Goal: Information Seeking & Learning: Learn about a topic

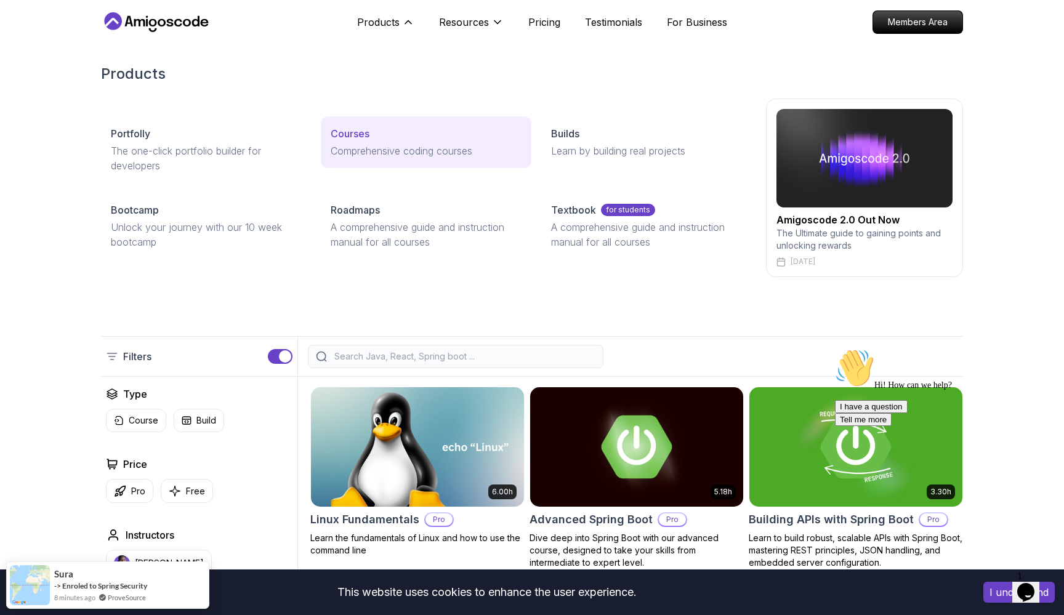
click at [353, 137] on p "Courses" at bounding box center [350, 133] width 39 height 15
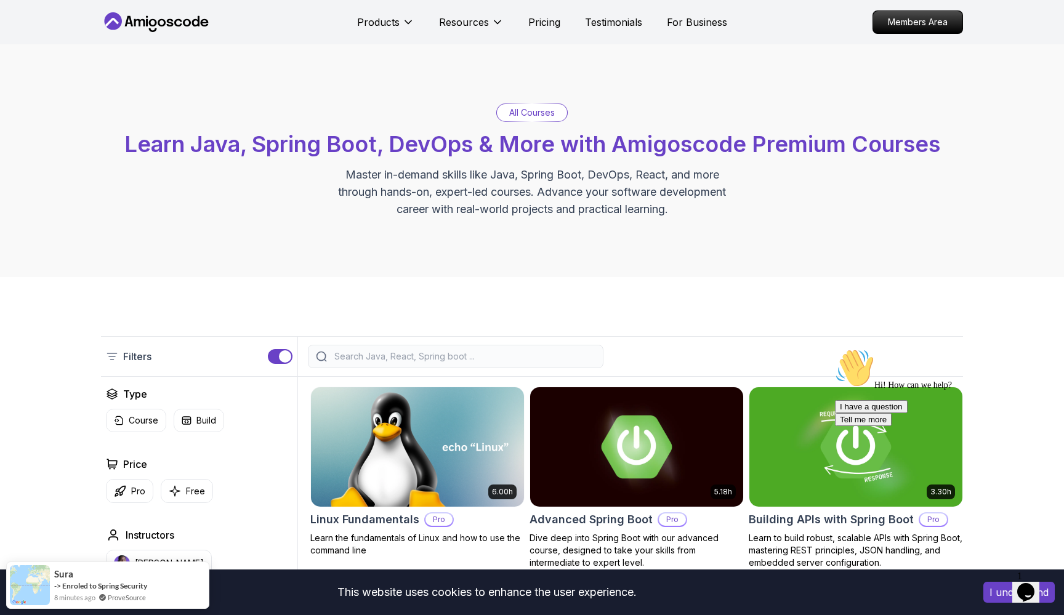
click at [530, 110] on p "All Courses" at bounding box center [532, 113] width 46 height 12
click at [530, 116] on p "All Courses" at bounding box center [532, 113] width 46 height 12
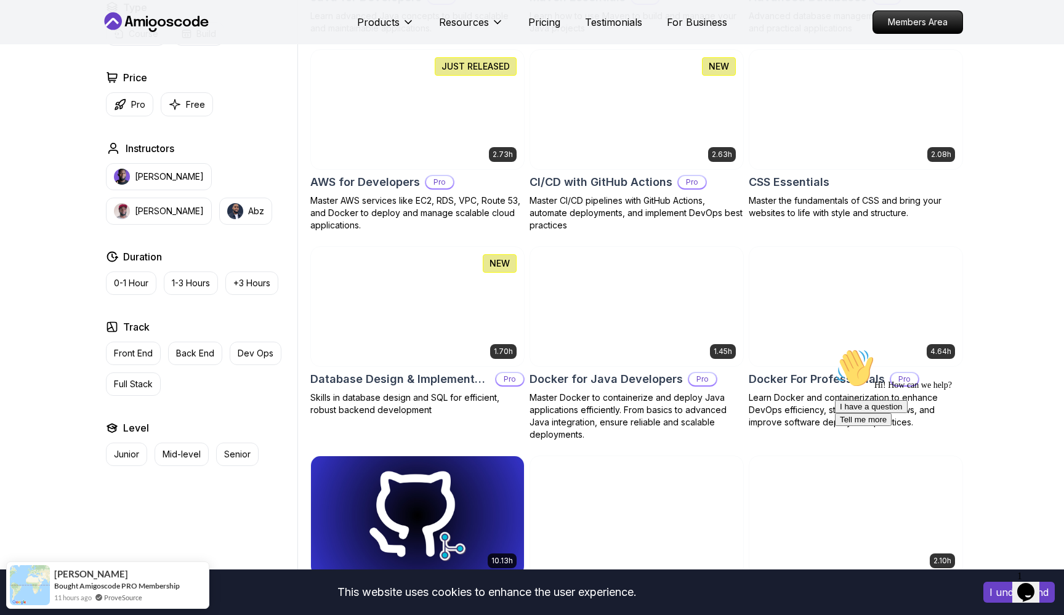
scroll to position [925, 0]
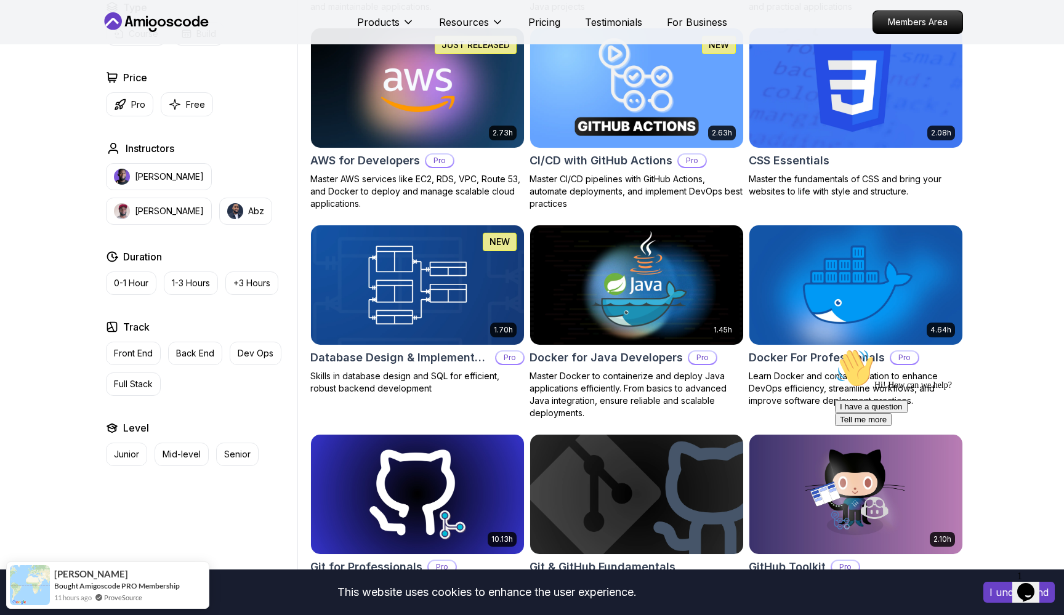
click at [581, 161] on h2 "CI/CD with GitHub Actions" at bounding box center [601, 160] width 143 height 17
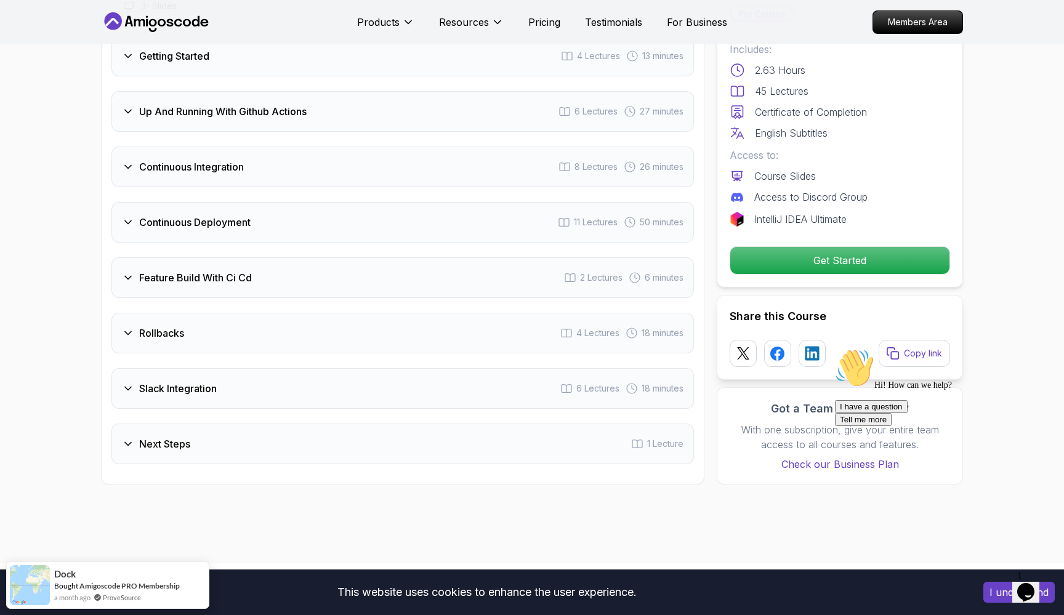
scroll to position [2248, 0]
click at [131, 224] on icon at bounding box center [128, 221] width 12 height 12
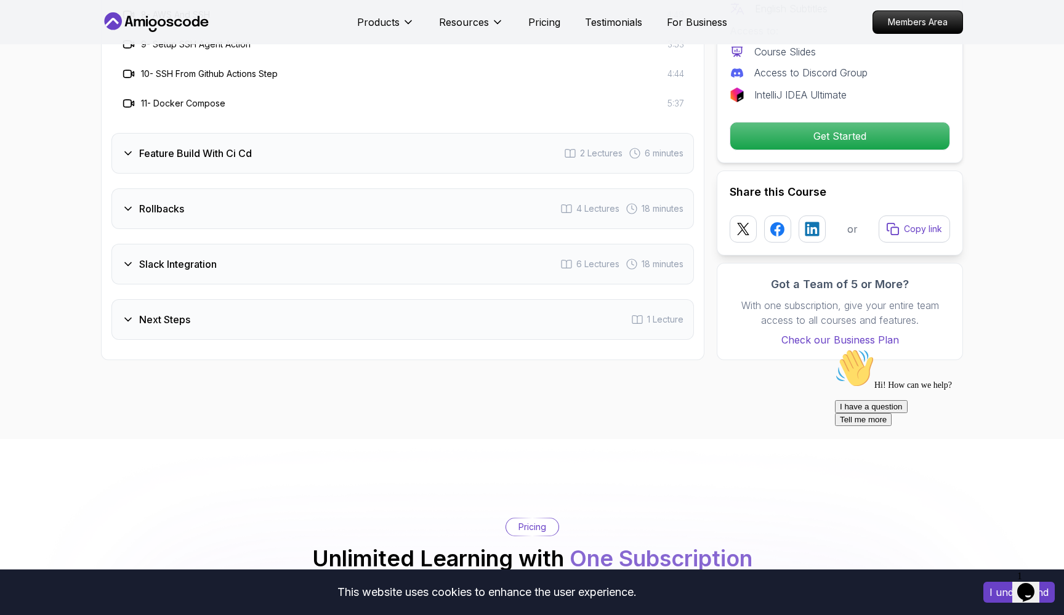
scroll to position [2620, 0]
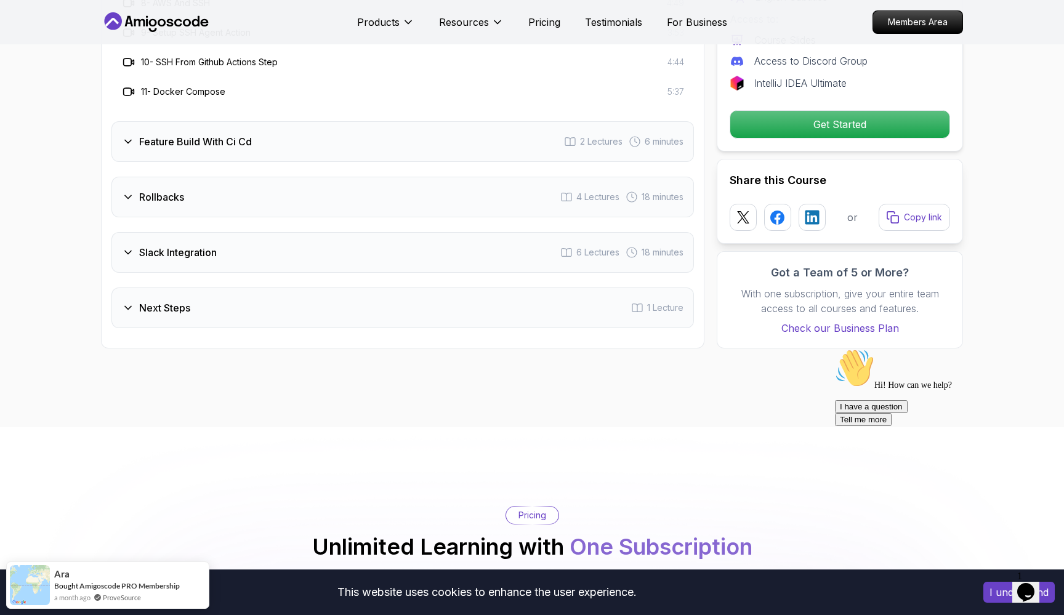
click at [124, 307] on icon at bounding box center [128, 308] width 12 height 12
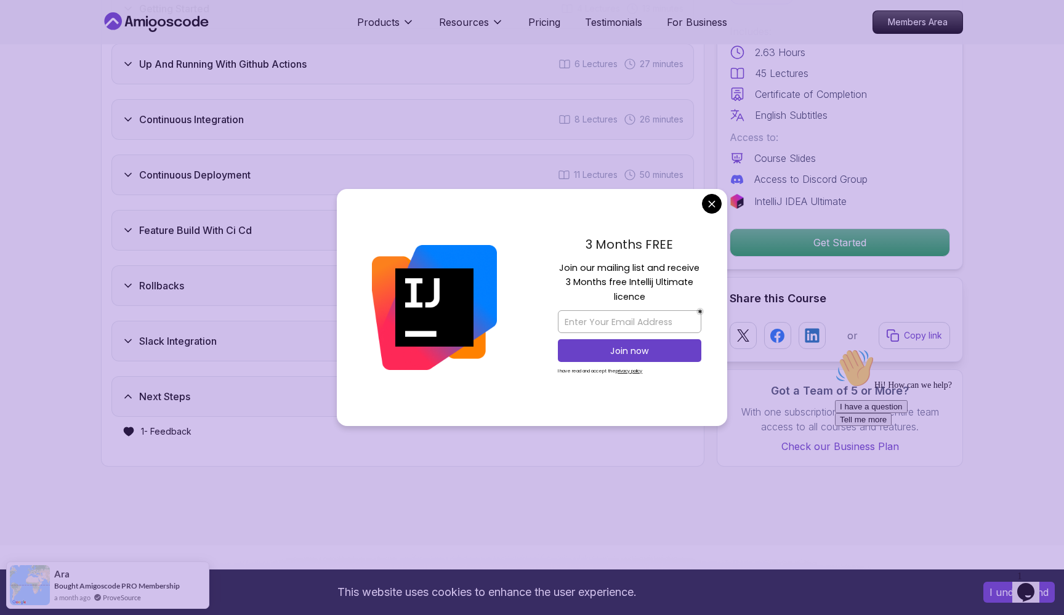
scroll to position [2183, 0]
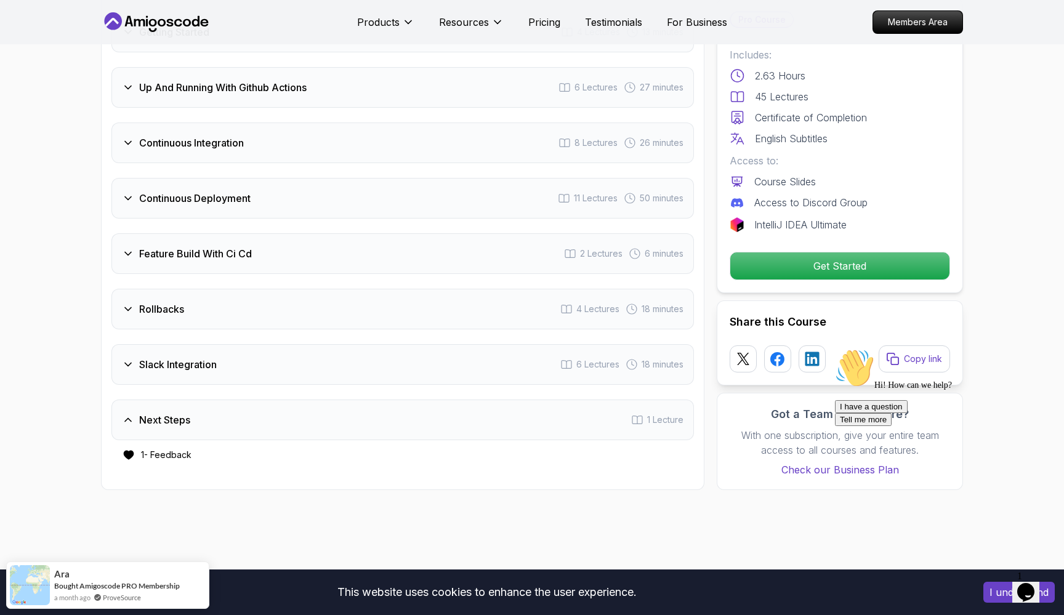
click at [711, 202] on body "This website uses cookies to enhance the user experience. I understand Products…" at bounding box center [532, 448] width 1064 height 5262
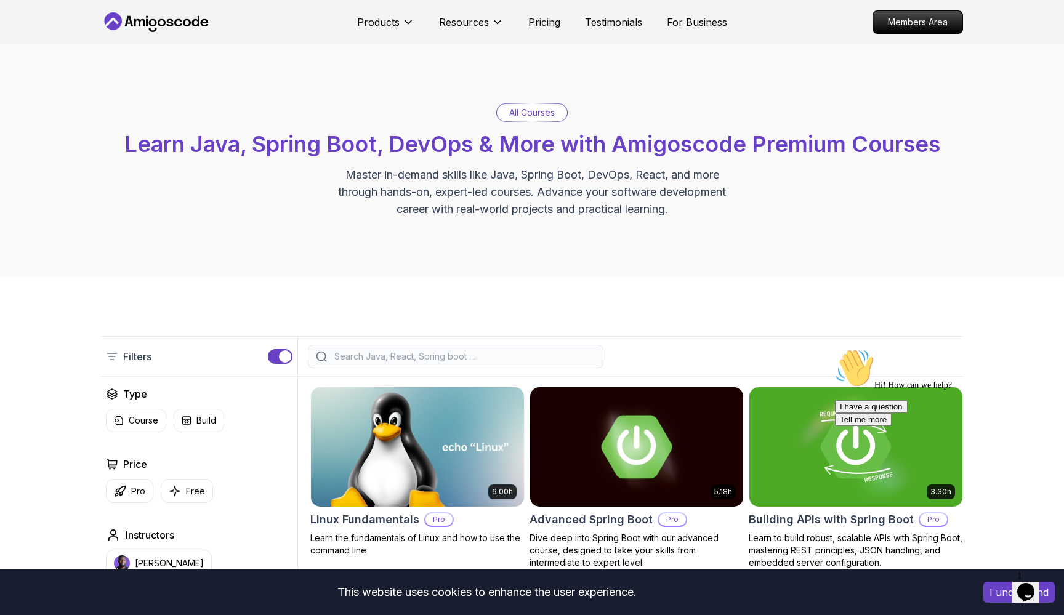
click at [166, 18] on icon at bounding box center [156, 22] width 111 height 20
